Goal: Find specific page/section: Find specific page/section

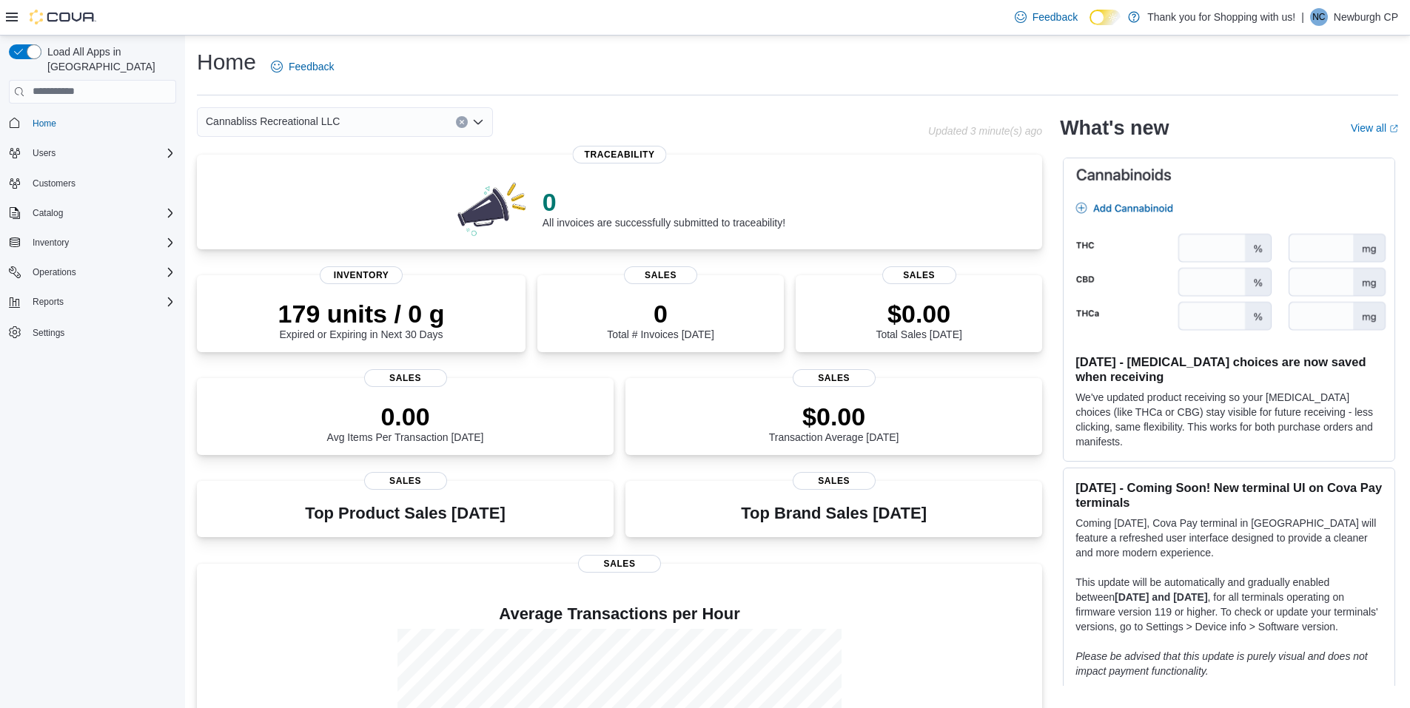
click at [364, 135] on div "Cannabliss Recreational LLC" at bounding box center [345, 122] width 296 height 30
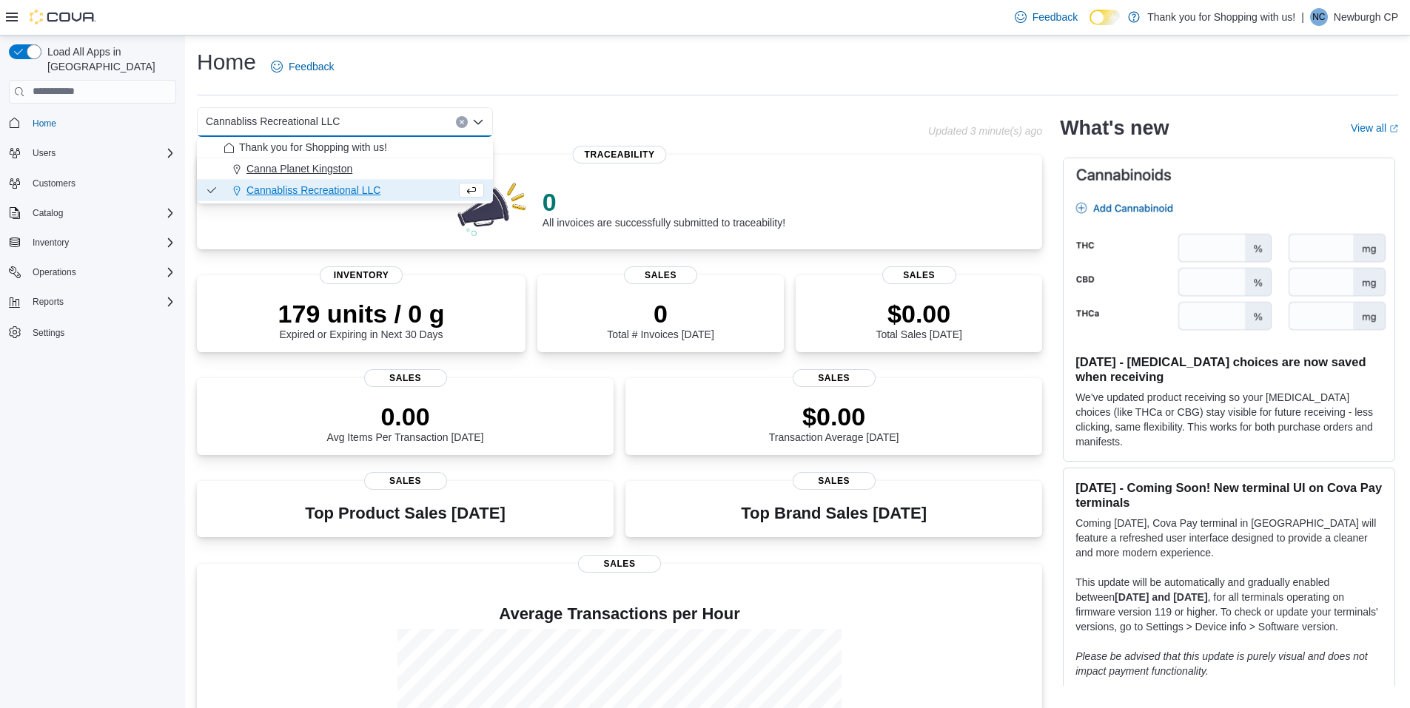
click at [382, 175] on div "Canna Planet Kingston" at bounding box center [354, 168] width 261 height 15
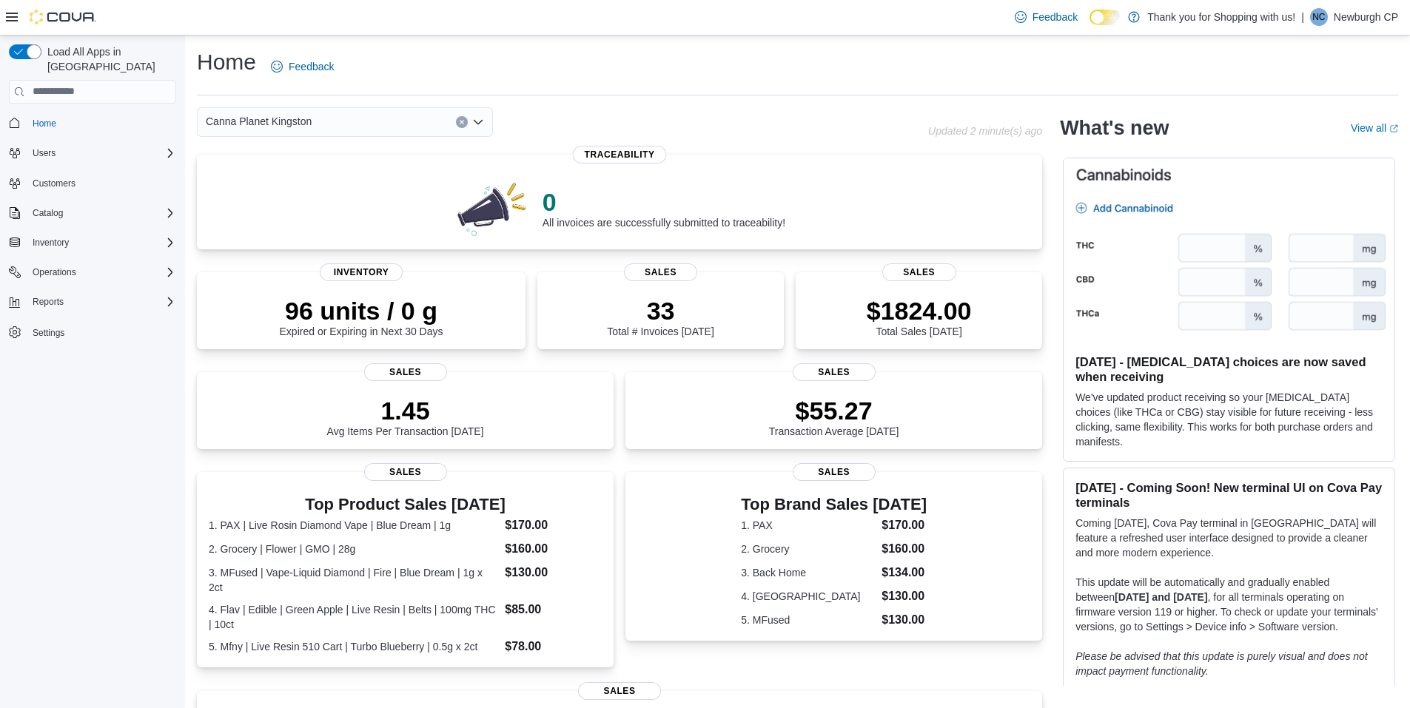
click at [378, 110] on div "Canna Planet Kingston" at bounding box center [345, 122] width 296 height 30
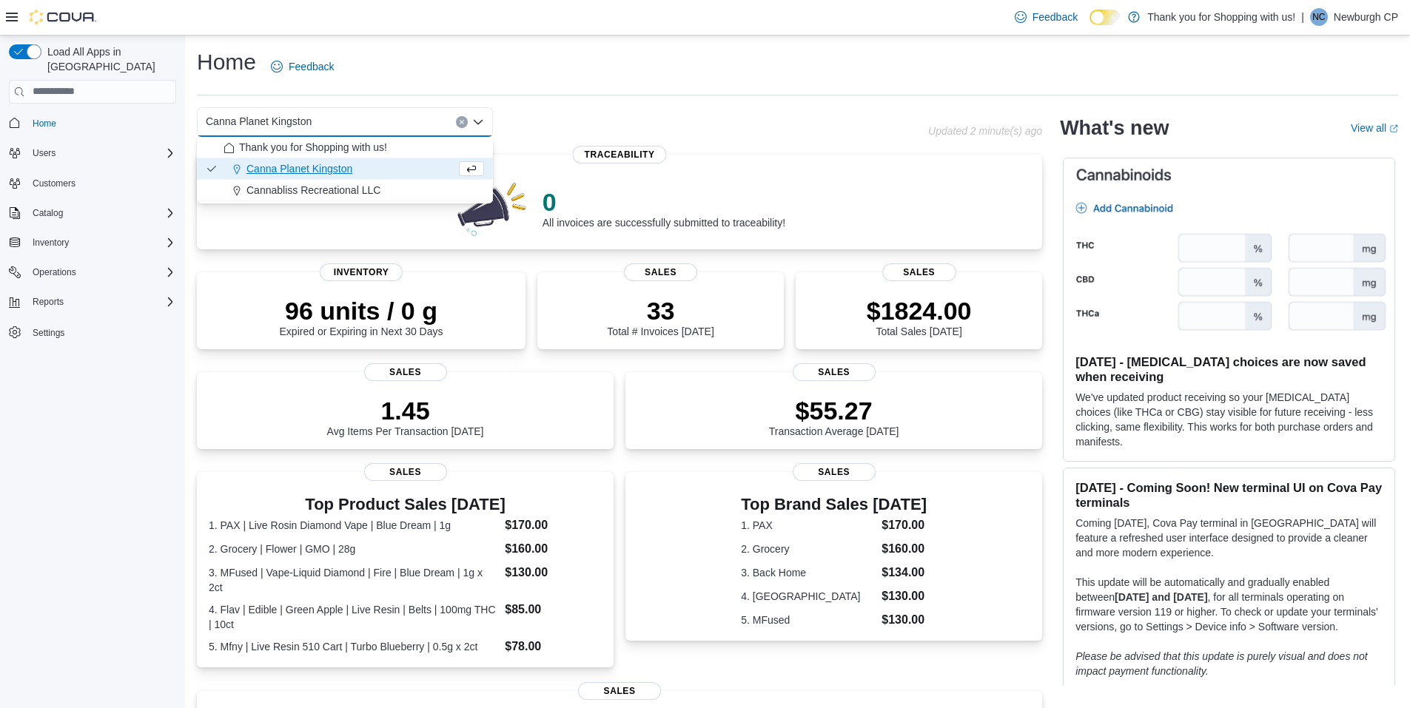
click at [379, 127] on div "Canna Planet Kingston Combo box. Selected. Canna Planet Kingston. Press Backspa…" at bounding box center [345, 122] width 296 height 30
click at [379, 184] on span "Cannabliss Recreational LLC" at bounding box center [313, 190] width 134 height 15
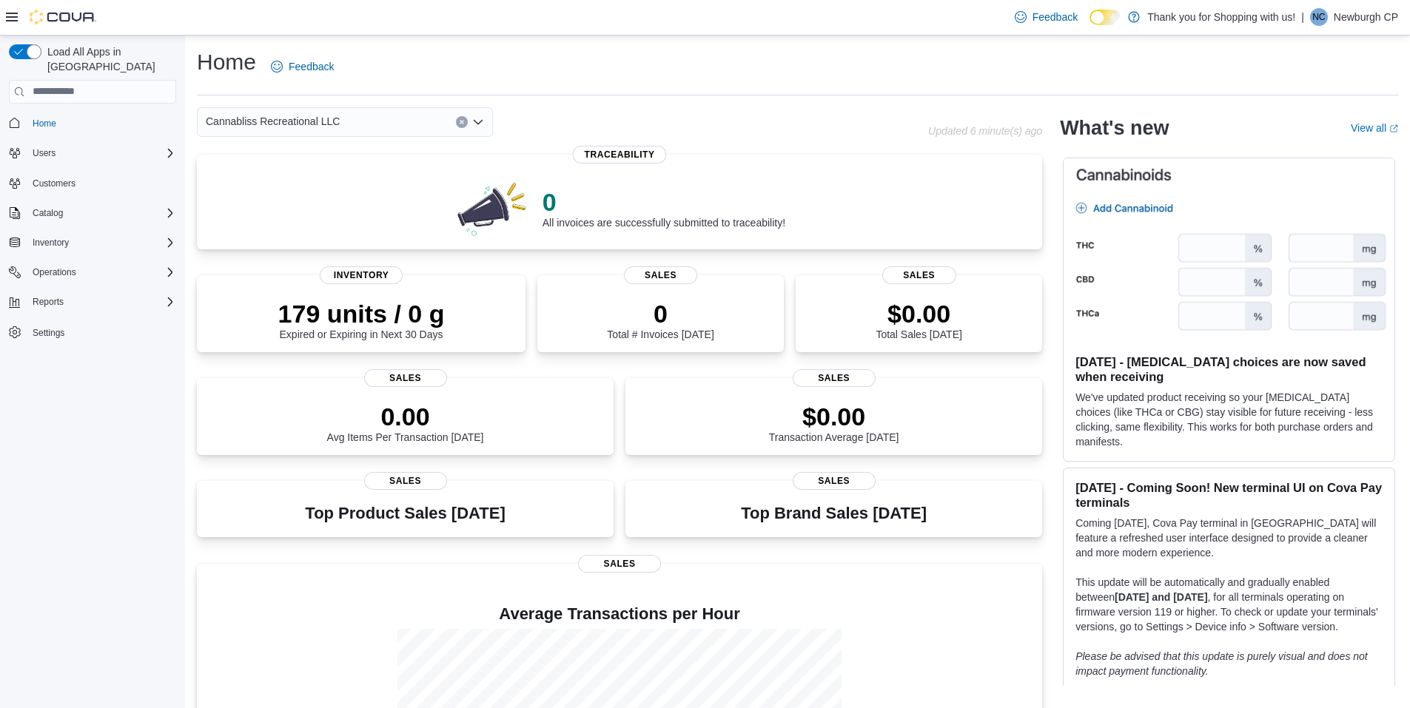
click at [376, 127] on div "Cannabliss Recreational LLC Combo box. Selected. Cannabliss Recreational LLC. P…" at bounding box center [345, 122] width 296 height 30
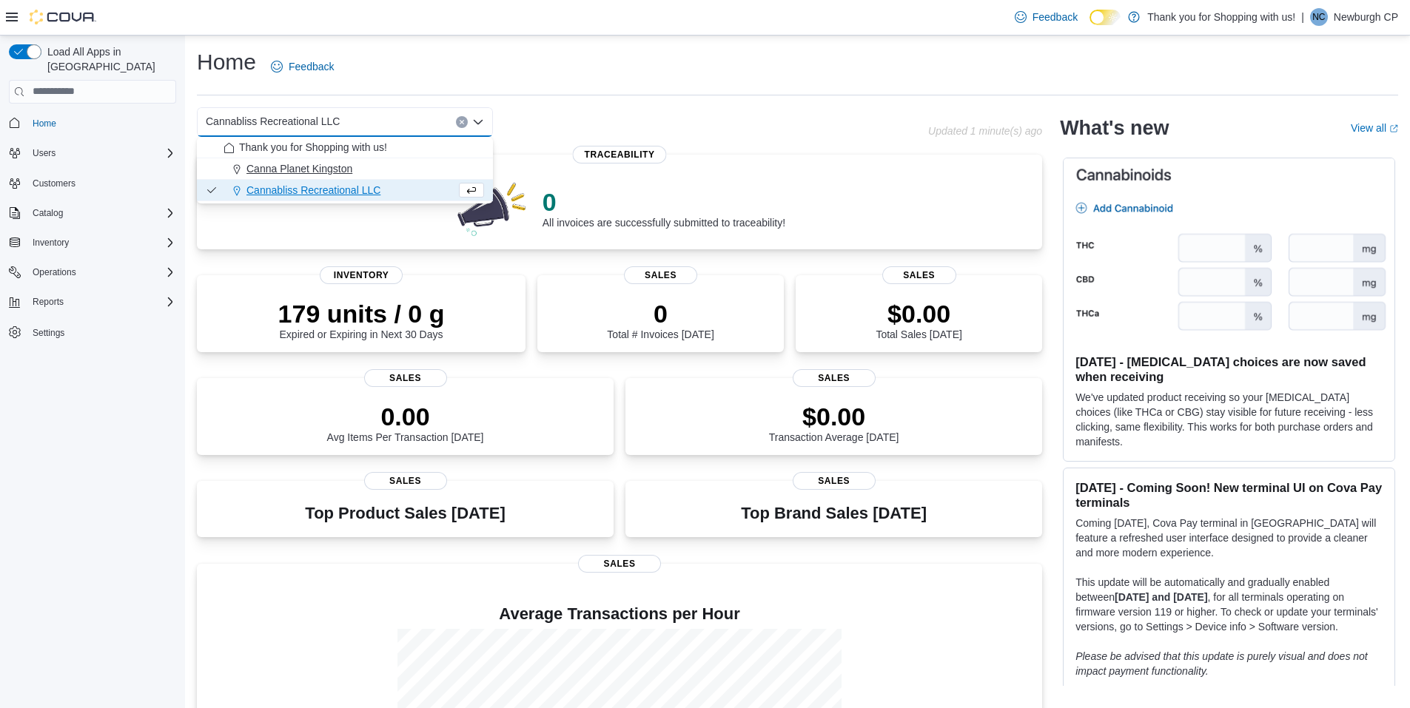
click at [371, 170] on div "Canna Planet Kingston" at bounding box center [354, 168] width 261 height 15
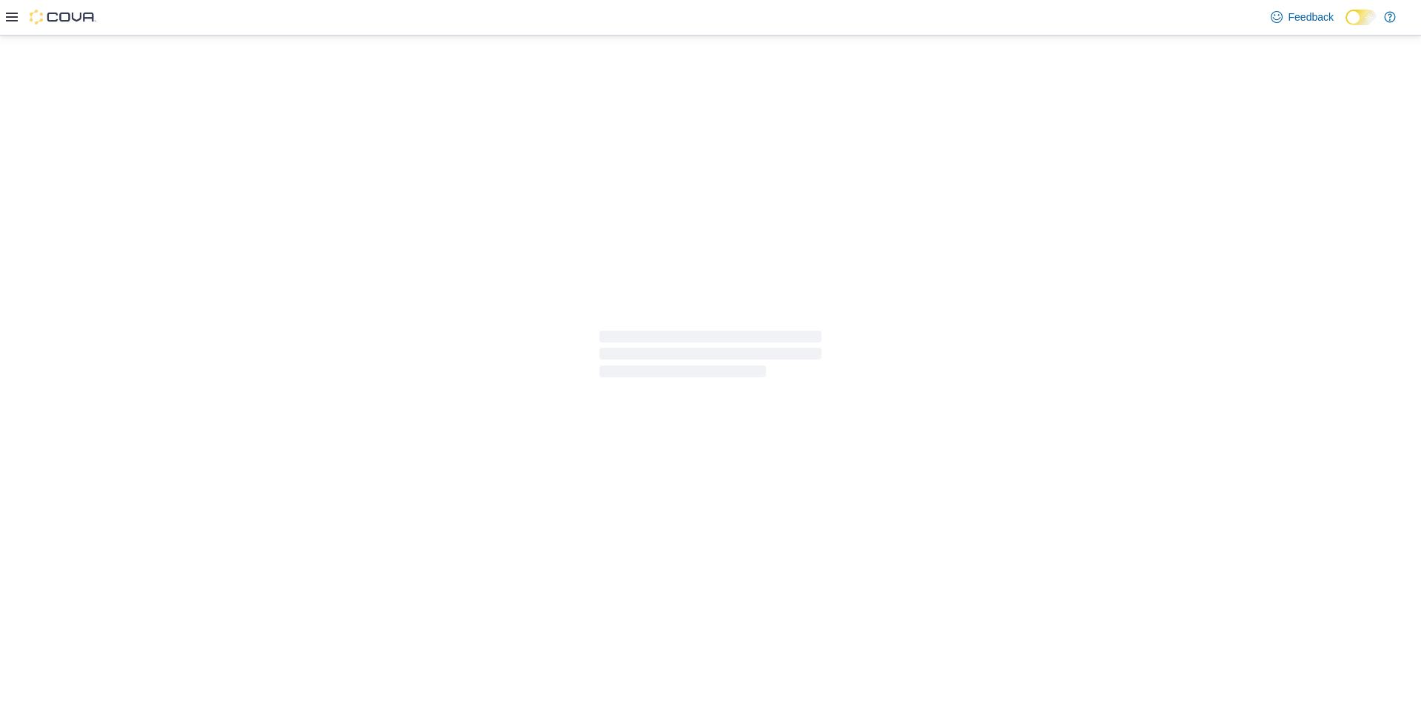
select select "**********"
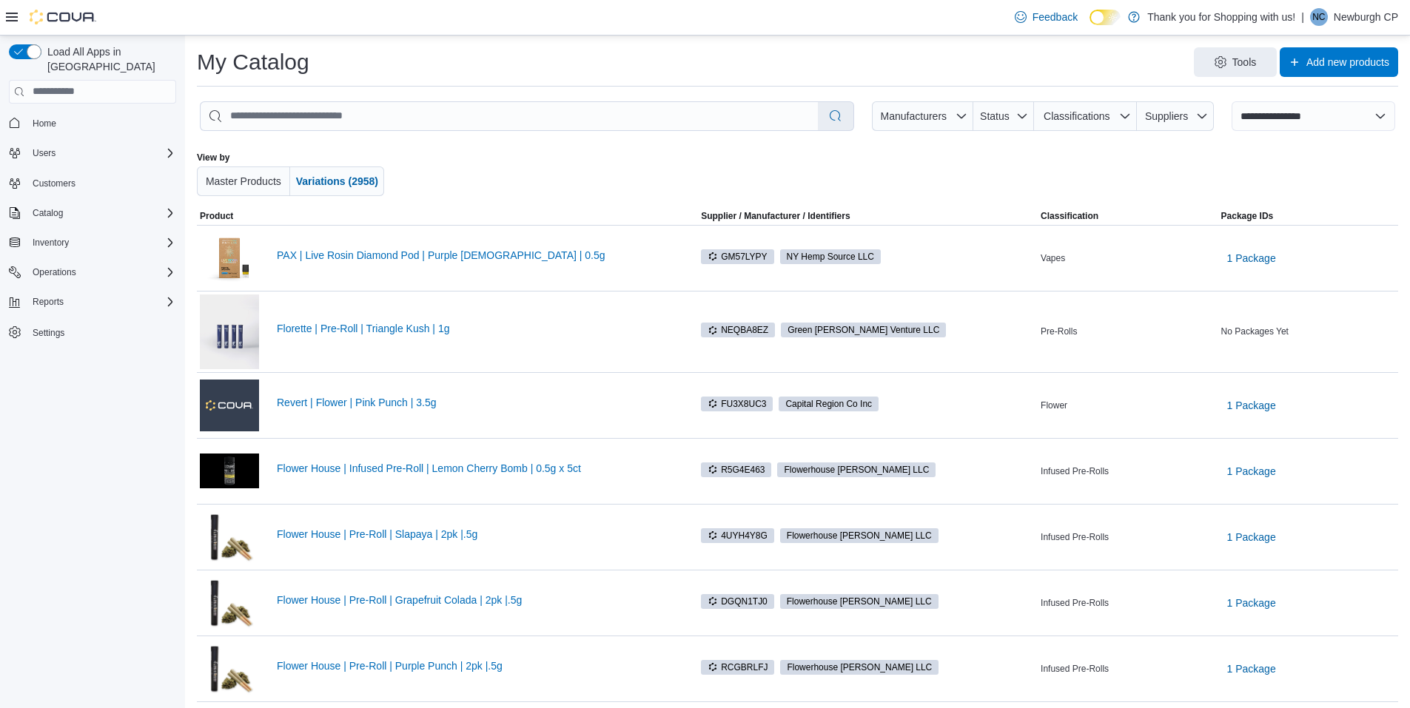
drag, startPoint x: 449, startPoint y: 193, endPoint x: 597, endPoint y: 153, distance: 153.3
drag, startPoint x: 597, startPoint y: 153, endPoint x: 549, endPoint y: 170, distance: 50.3
click at [549, 170] on div at bounding box center [798, 174] width 700 height 44
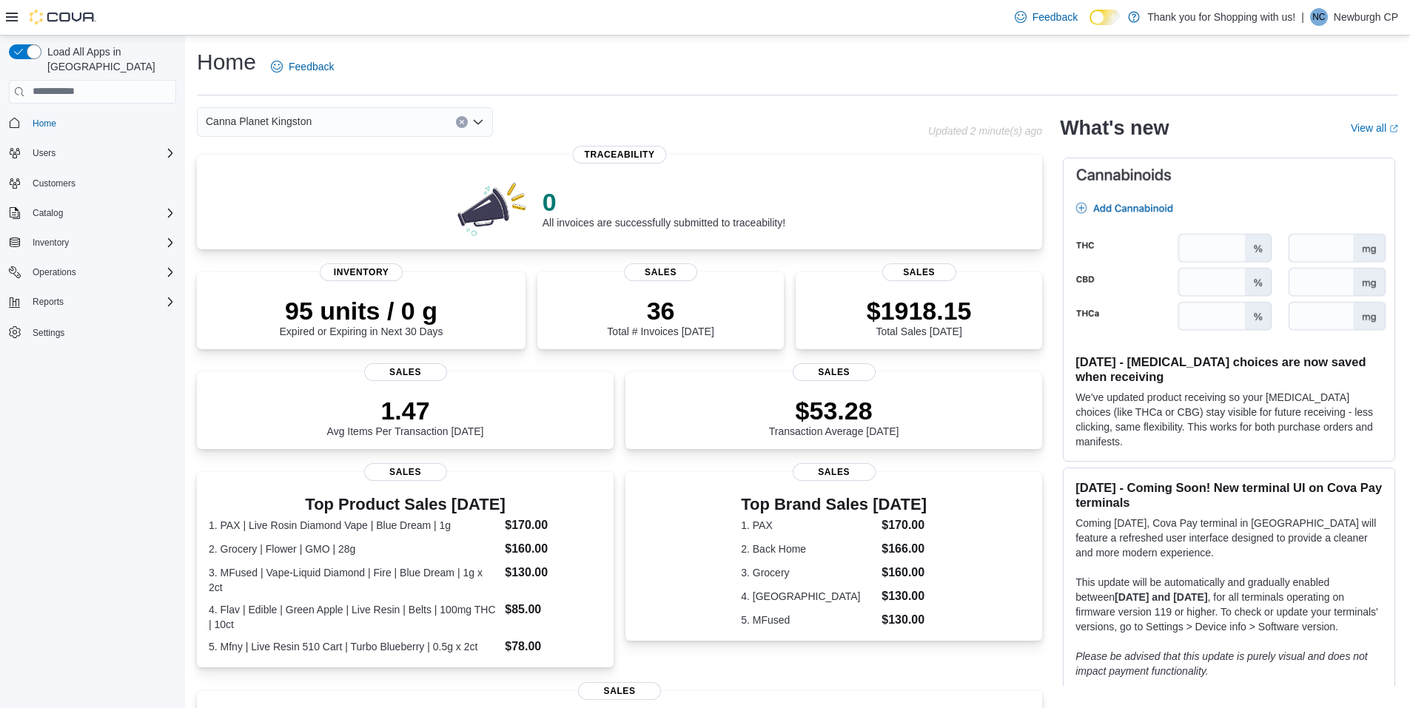
click at [307, 120] on span "Canna Planet Kingston" at bounding box center [259, 122] width 106 height 18
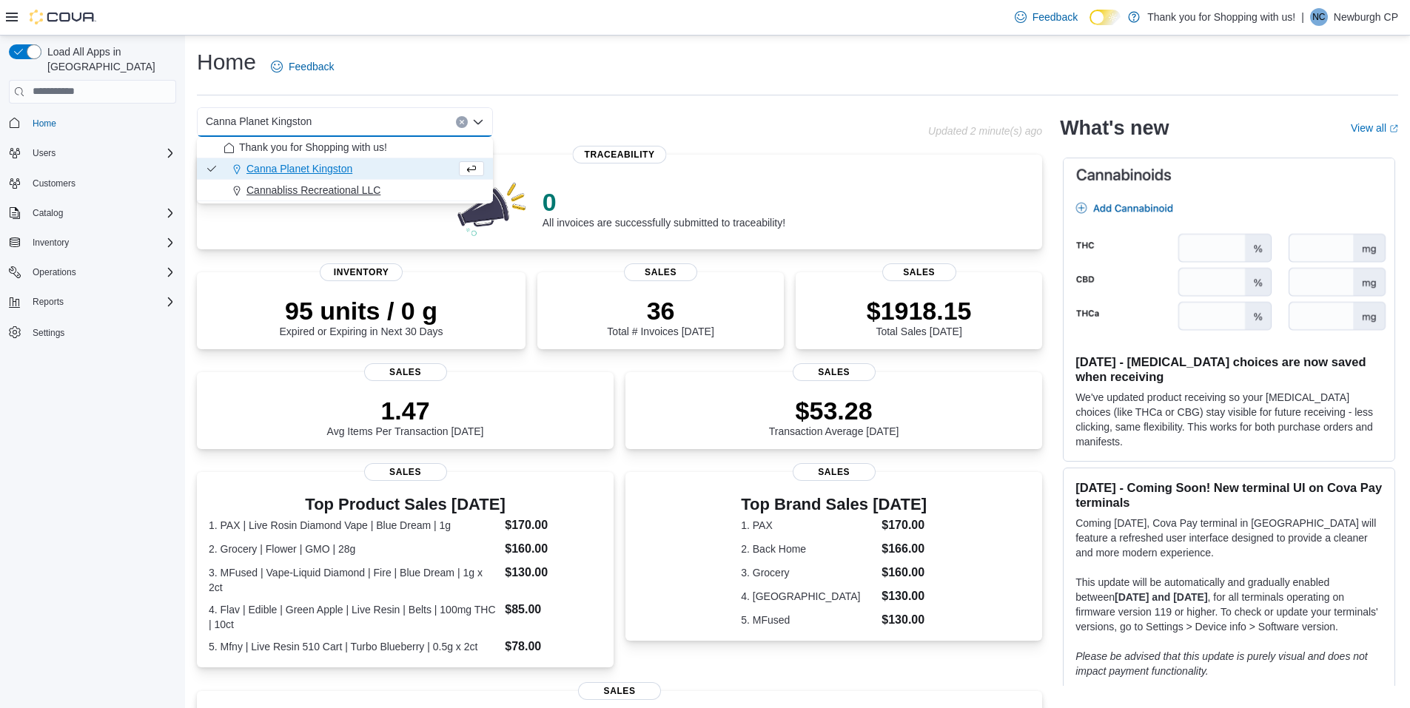
click at [325, 193] on span "Cannabliss Recreational LLC" at bounding box center [313, 190] width 134 height 15
